Goal: Find specific page/section: Find specific page/section

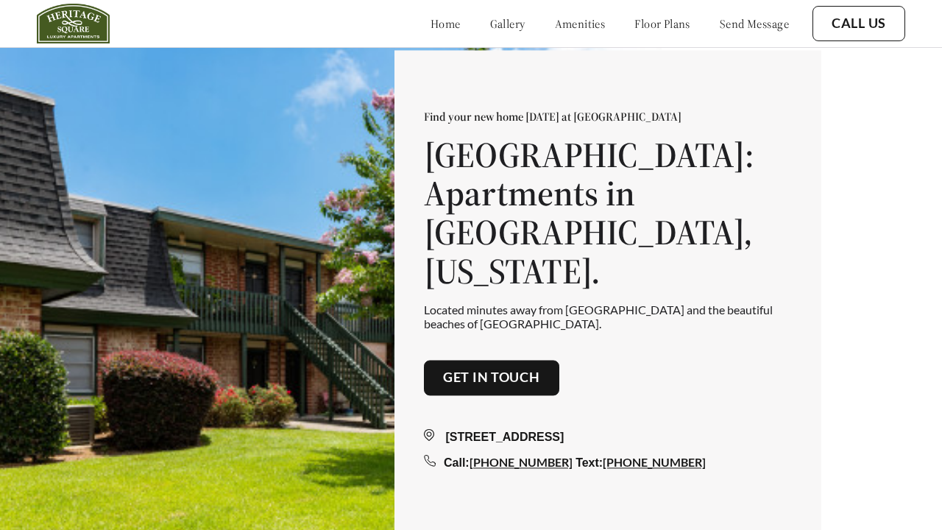
scroll to position [1874, 0]
